Goal: Task Accomplishment & Management: Manage account settings

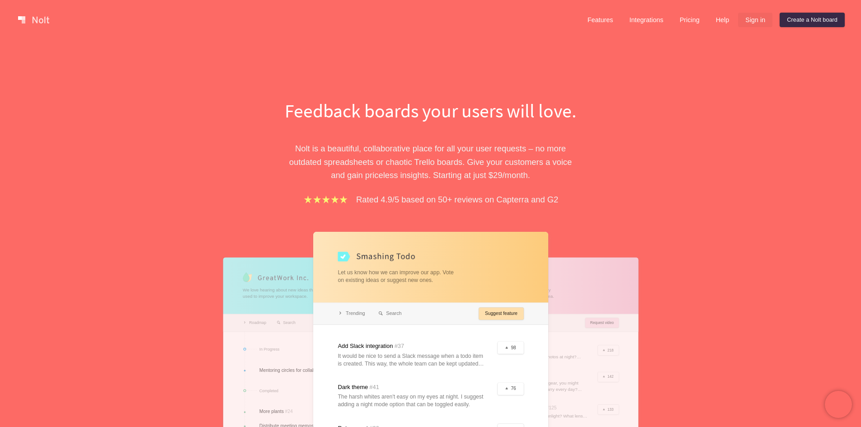
click at [752, 19] on link "Sign in" at bounding box center [755, 20] width 34 height 14
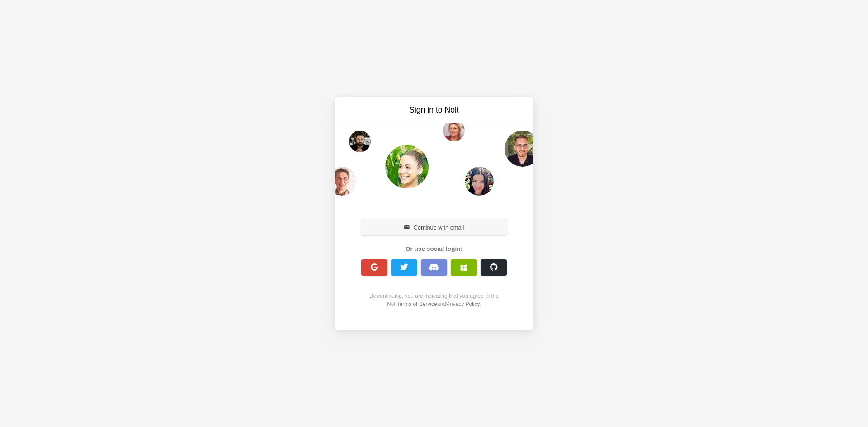
click at [442, 226] on button "Continue with email" at bounding box center [434, 227] width 146 height 16
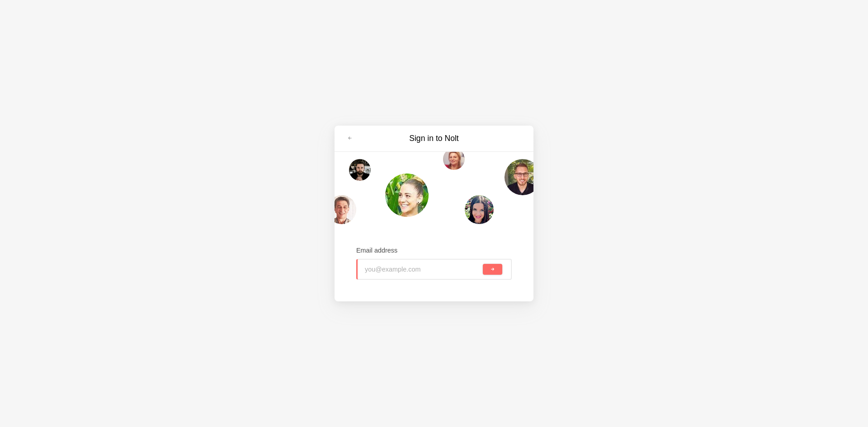
click at [399, 270] on input "email" at bounding box center [423, 270] width 116 height 20
type input "[EMAIL_ADDRESS][DOMAIN_NAME]"
click at [493, 270] on span "submit" at bounding box center [492, 269] width 5 height 5
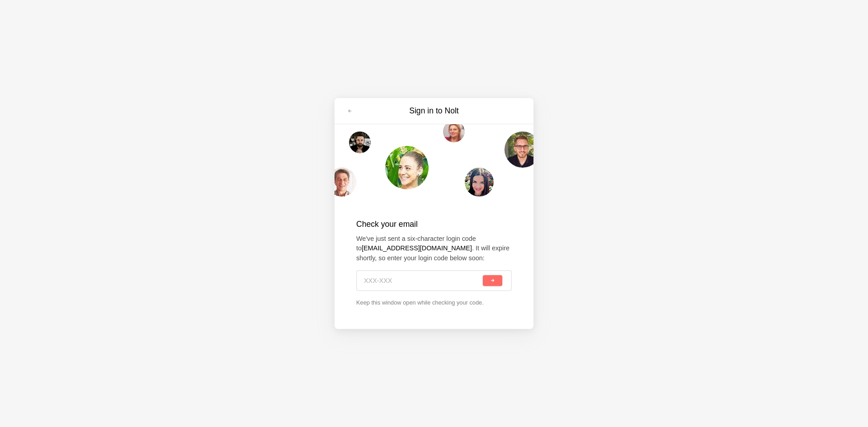
click at [383, 274] on input at bounding box center [422, 281] width 117 height 20
paste input "EXM-CPR"
type input "EXM-CPR"
click at [495, 278] on button "submit" at bounding box center [492, 280] width 19 height 11
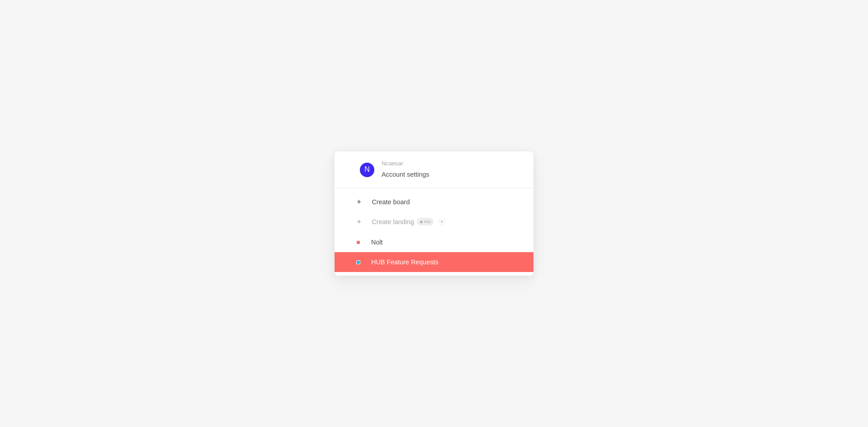
click at [408, 260] on link at bounding box center [434, 262] width 199 height 20
